Goal: Information Seeking & Learning: Compare options

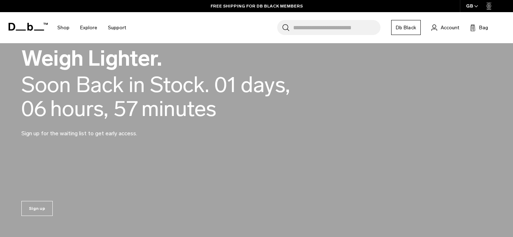
scroll to position [559, 0]
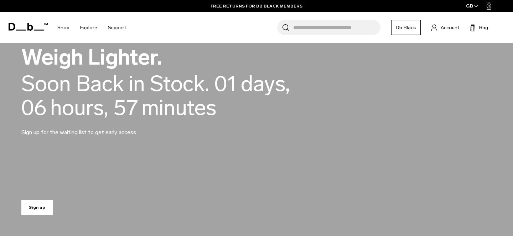
click at [37, 209] on link "Sign up" at bounding box center [36, 206] width 31 height 15
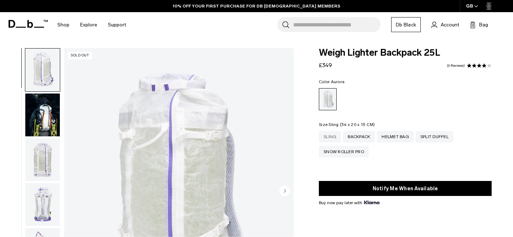
click at [326, 138] on div "Sling" at bounding box center [330, 136] width 22 height 11
click at [409, 137] on div "Helmet Bag" at bounding box center [395, 136] width 37 height 11
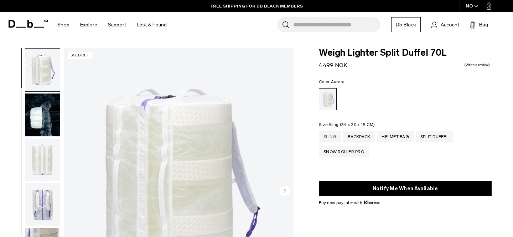
click at [330, 140] on div "Sling" at bounding box center [330, 136] width 22 height 11
